Goal: Task Accomplishment & Management: Manage account settings

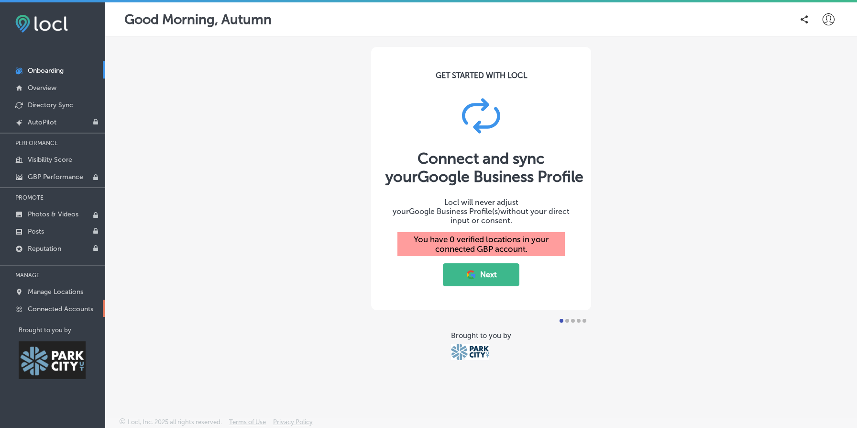
click at [67, 305] on p "Connected Accounts" at bounding box center [61, 309] width 66 height 8
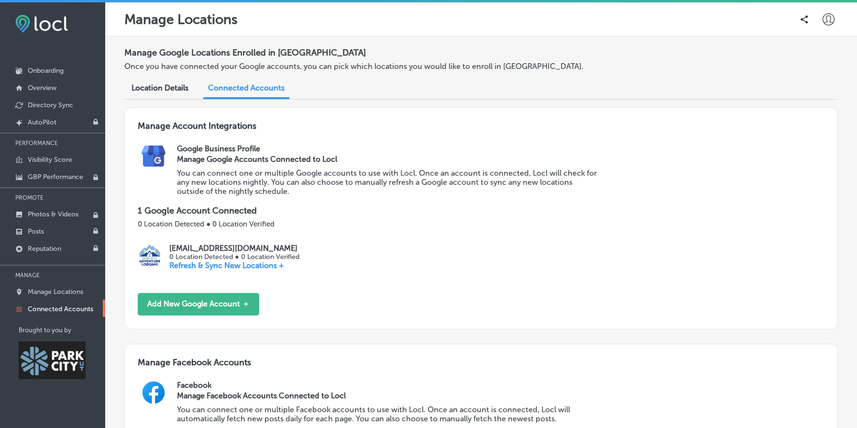
click at [170, 83] on span "Location Details" at bounding box center [160, 87] width 57 height 9
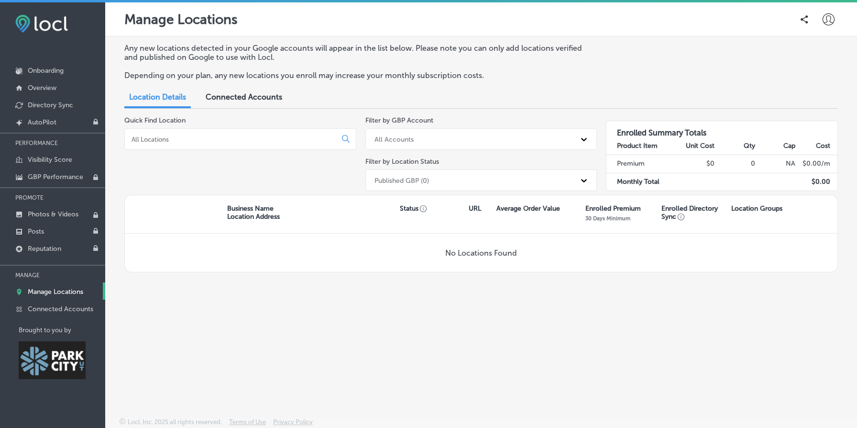
scroll to position [2, 0]
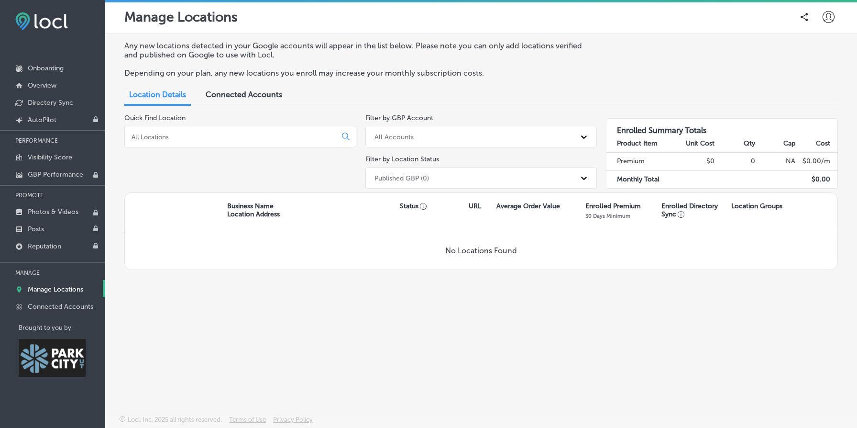
click at [455, 167] on div "Published GBP (0)" at bounding box center [482, 178] width 232 height 22
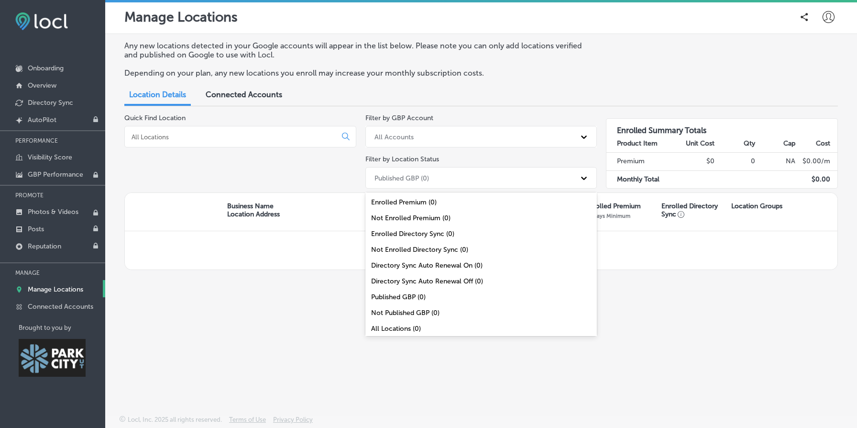
scroll to position [0, 0]
click at [692, 315] on div "Any new locations detected in your Google accounts will appear in the list belo…" at bounding box center [481, 202] width 752 height 336
